Goal: Obtain resource: Obtain resource

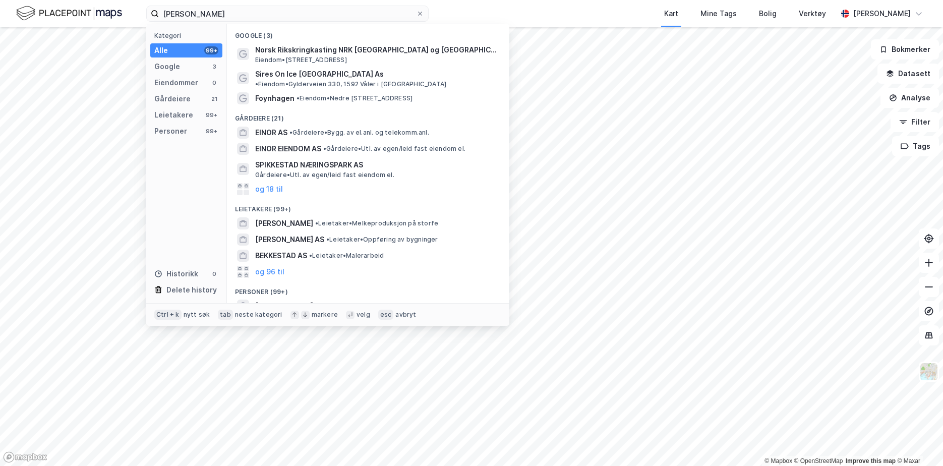
click at [201, 14] on input "Eivor Snekkestad" at bounding box center [287, 13] width 257 height 15
drag, startPoint x: 204, startPoint y: 9, endPoint x: 76, endPoint y: 13, distance: 128.1
click at [79, 16] on div "Eivor Snekkestad Kategori Alle 99+ Google 3 Eiendommer 0 Gårdeiere 21 Leietaker…" at bounding box center [471, 13] width 943 height 27
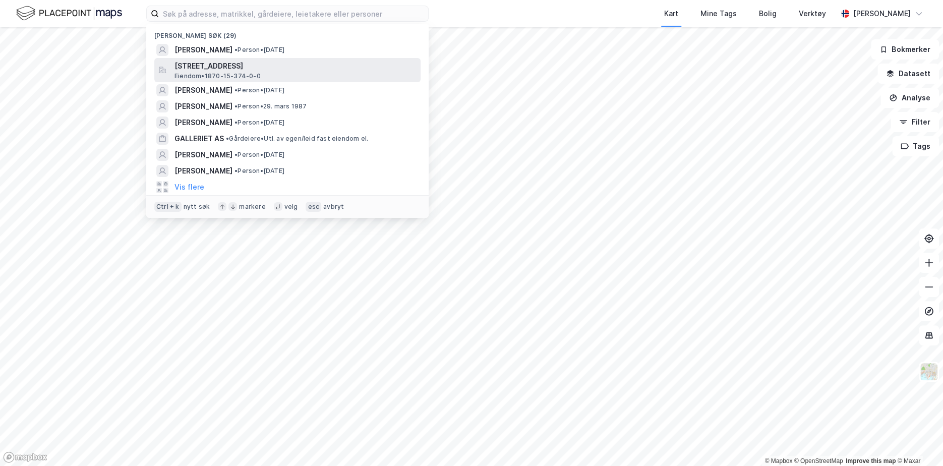
click at [202, 73] on span "Eiendom • 1870-15-374-0-0" at bounding box center [217, 76] width 86 height 8
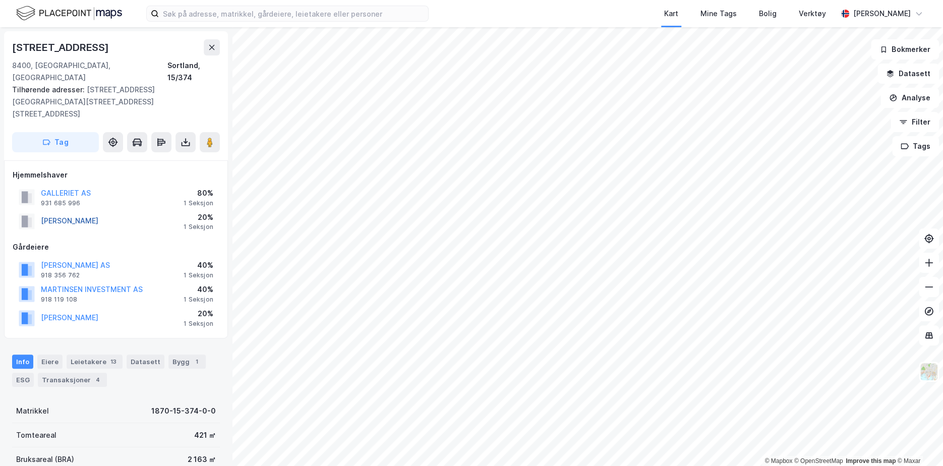
click at [0, 0] on button "PEDERSEN STEIN" at bounding box center [0, 0] width 0 height 0
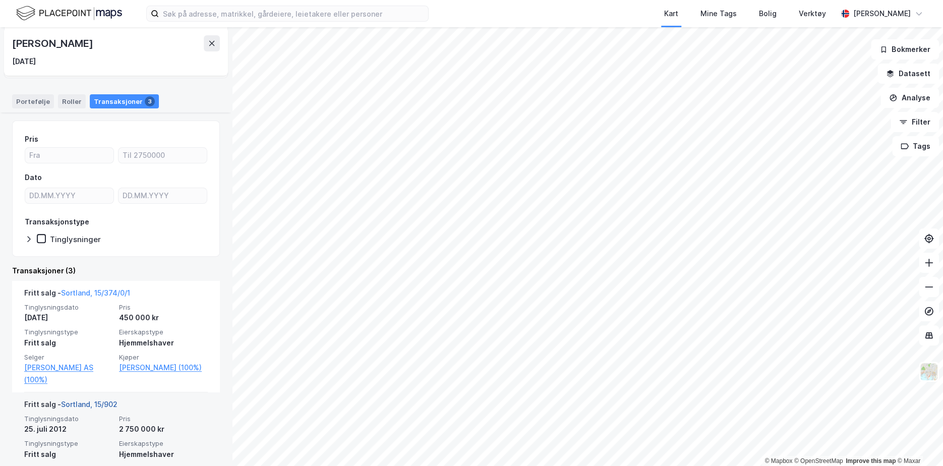
scroll to position [101, 0]
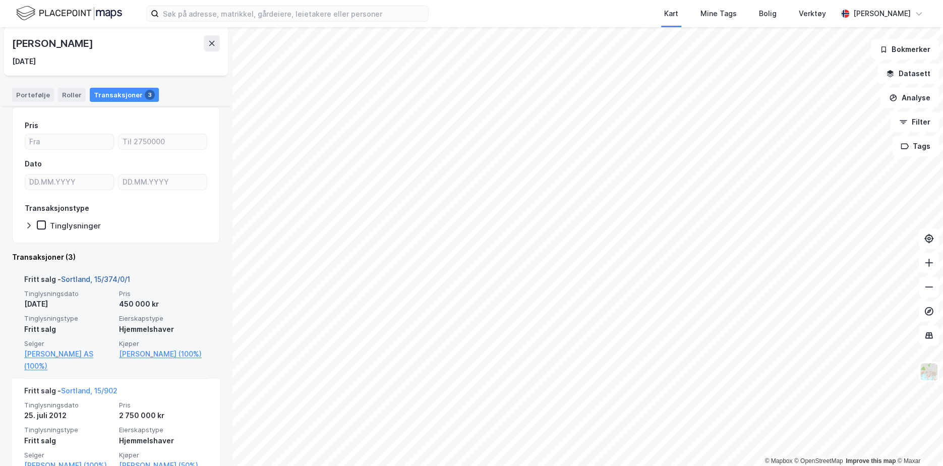
click at [87, 281] on link "Sortland, 15/374/0/1" at bounding box center [95, 279] width 69 height 9
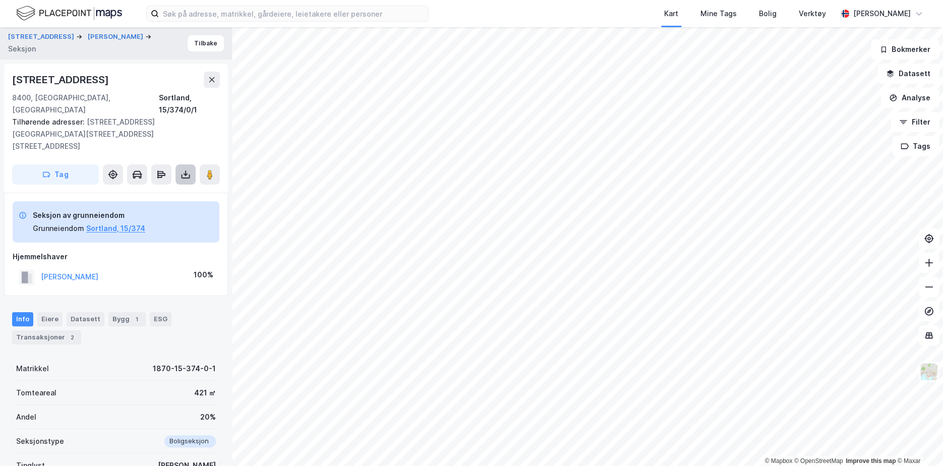
click at [182, 169] on icon at bounding box center [185, 174] width 10 height 10
click at [184, 187] on div "Last ned grunnbok" at bounding box center [141, 195] width 107 height 16
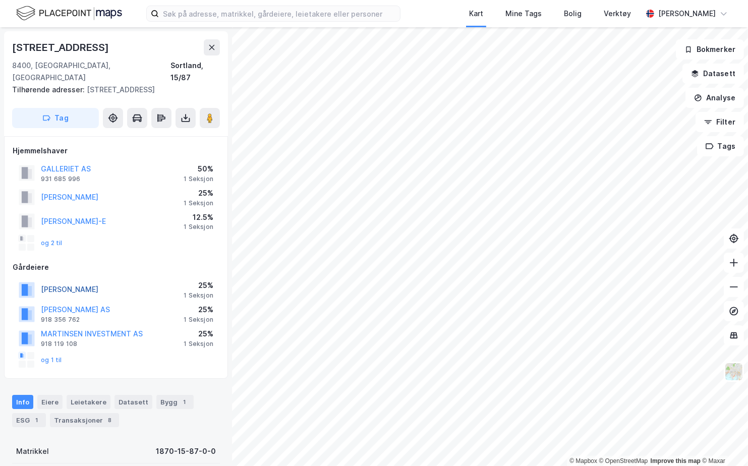
click at [0, 0] on button "LEIVSETH TERJE" at bounding box center [0, 0] width 0 height 0
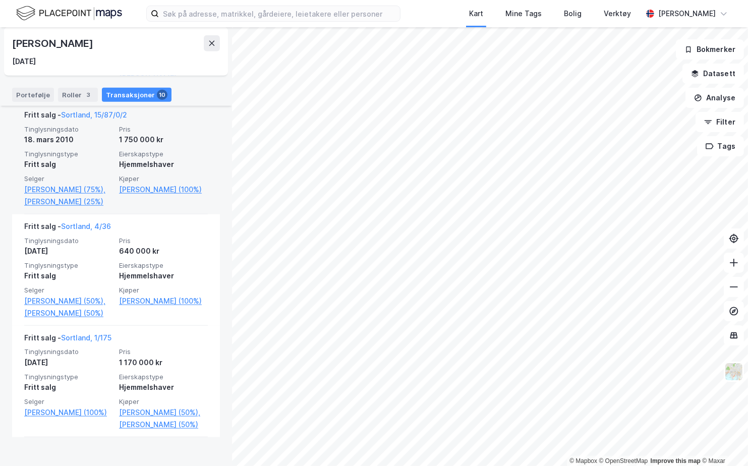
scroll to position [1008, 0]
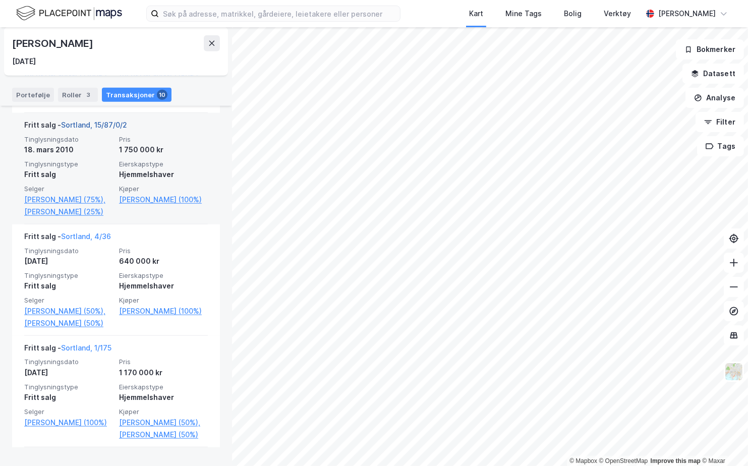
click at [102, 129] on link "Sortland, 15/87/0/2" at bounding box center [94, 124] width 66 height 9
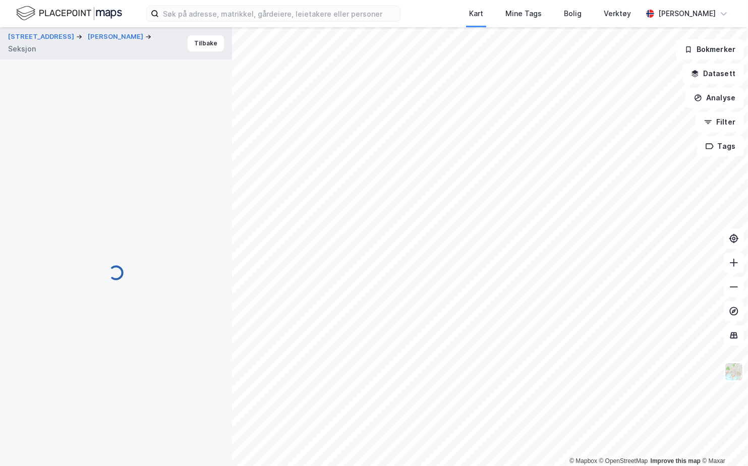
scroll to position [1, 0]
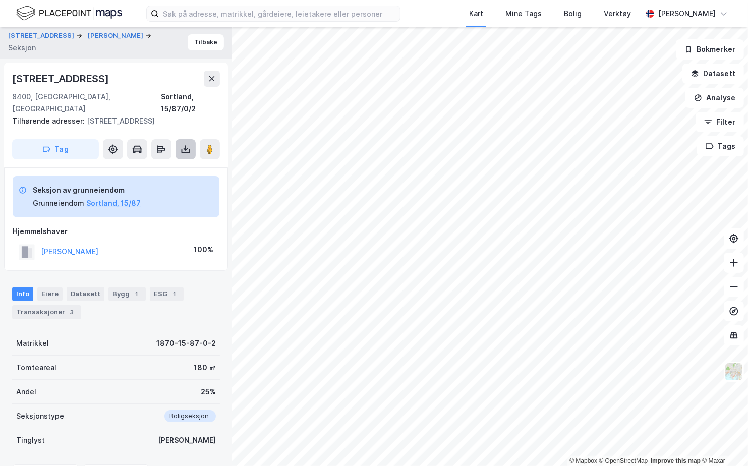
click at [175, 139] on button at bounding box center [185, 149] width 20 height 20
click at [158, 161] on div "Last ned grunnbok" at bounding box center [141, 169] width 107 height 16
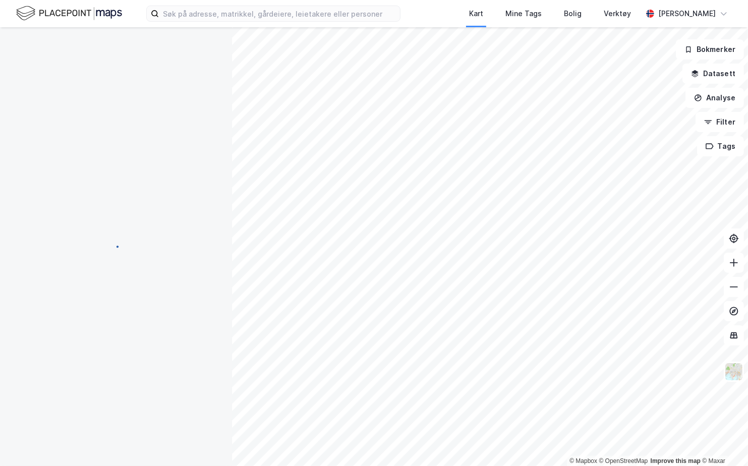
scroll to position [1, 0]
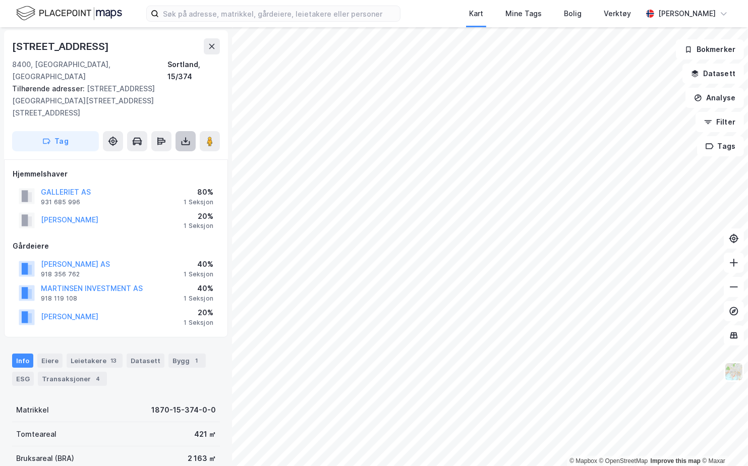
click at [184, 136] on icon at bounding box center [185, 141] width 10 height 10
click at [165, 153] on div "Last ned grunnbok" at bounding box center [141, 161] width 107 height 16
click at [0, 0] on button "GALLERIET AS" at bounding box center [0, 0] width 0 height 0
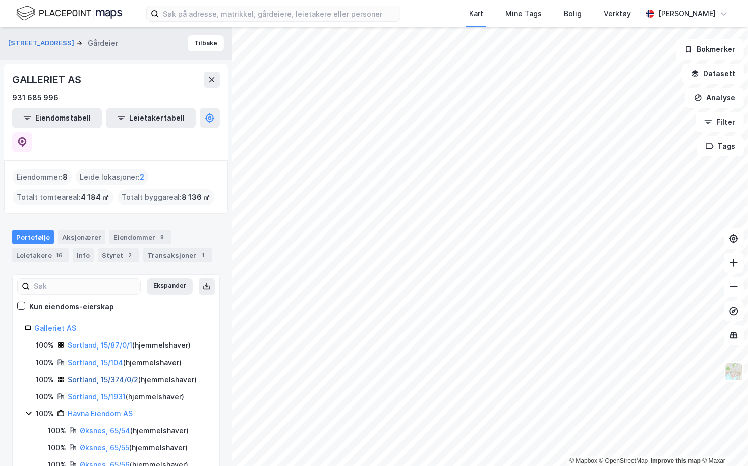
click at [117, 375] on link "Sortland, 15/374/0/2" at bounding box center [103, 379] width 71 height 9
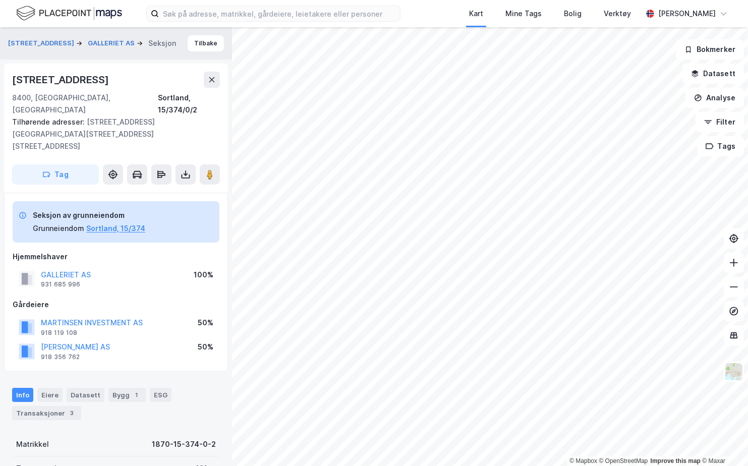
scroll to position [1, 0]
click at [176, 164] on div "Strandgata 15 8400, Sortland, Nordland Sortland, 15/374/0/2 Tilhørende adresser…" at bounding box center [116, 127] width 224 height 129
click at [179, 163] on button at bounding box center [185, 173] width 20 height 20
click at [135, 190] on div "Last ned grunnbok" at bounding box center [135, 194] width 58 height 8
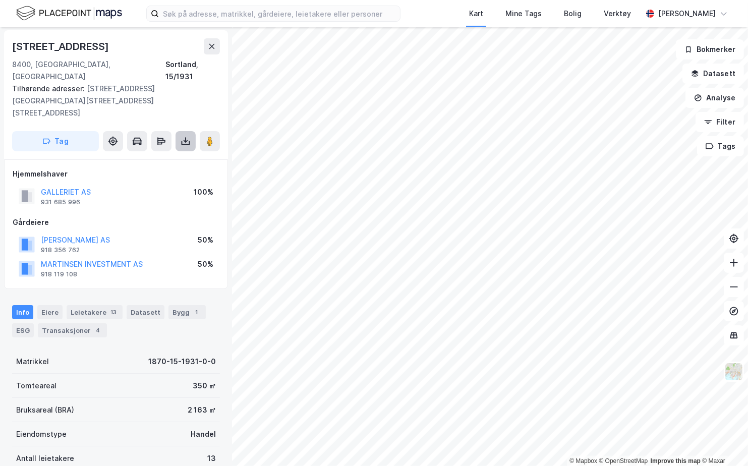
click at [177, 131] on button at bounding box center [185, 141] width 20 height 20
click at [140, 157] on div "Last ned grunnbok" at bounding box center [135, 161] width 58 height 8
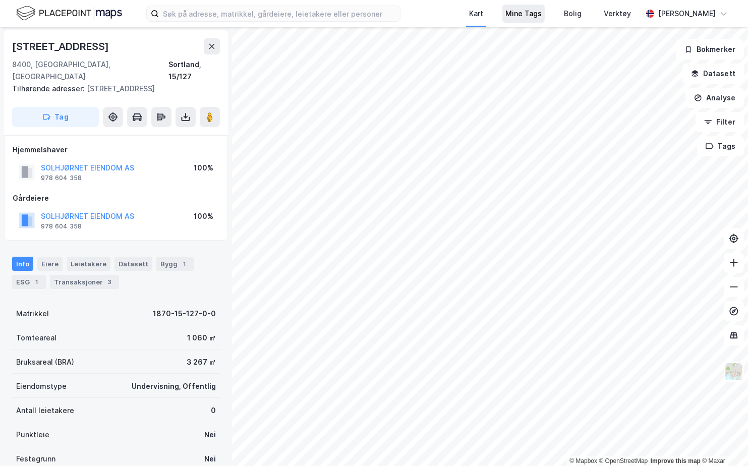
scroll to position [1, 0]
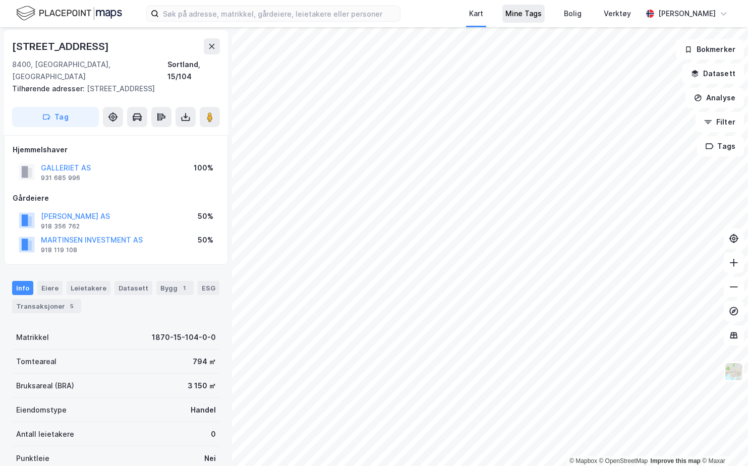
scroll to position [1, 0]
click at [185, 113] on icon at bounding box center [185, 116] width 1 height 6
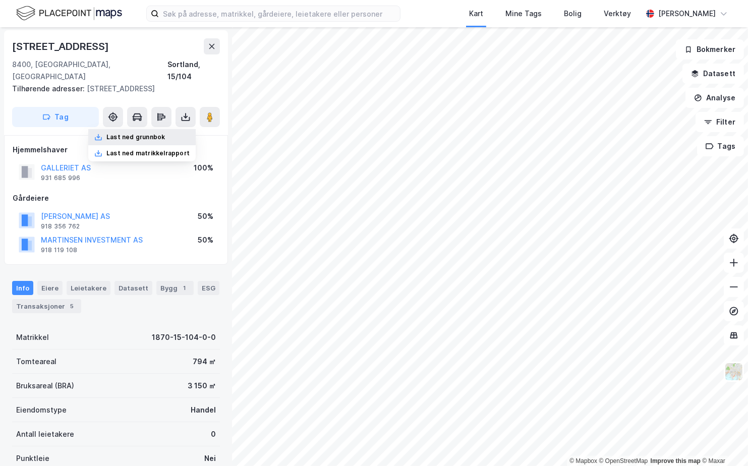
click at [165, 133] on div "Last ned grunnbok" at bounding box center [135, 137] width 58 height 8
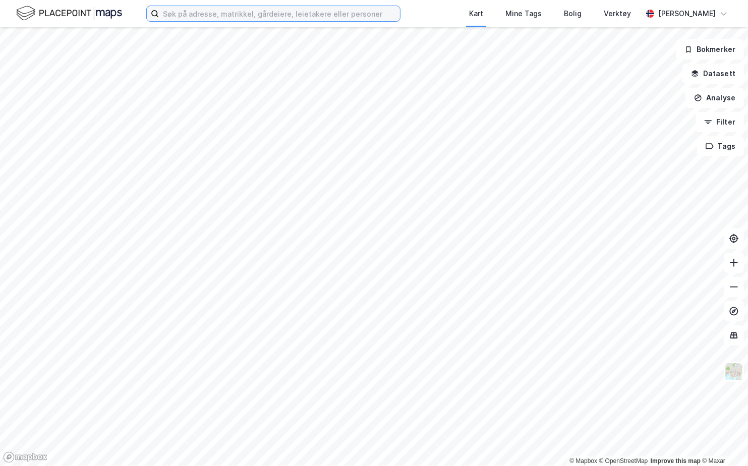
click at [331, 10] on input at bounding box center [279, 13] width 241 height 15
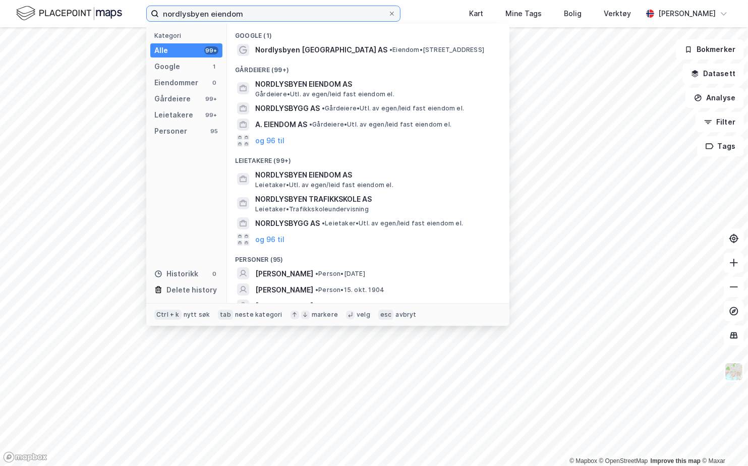
type input "nordlysbyen eiendom"
